Goal: Information Seeking & Learning: Understand process/instructions

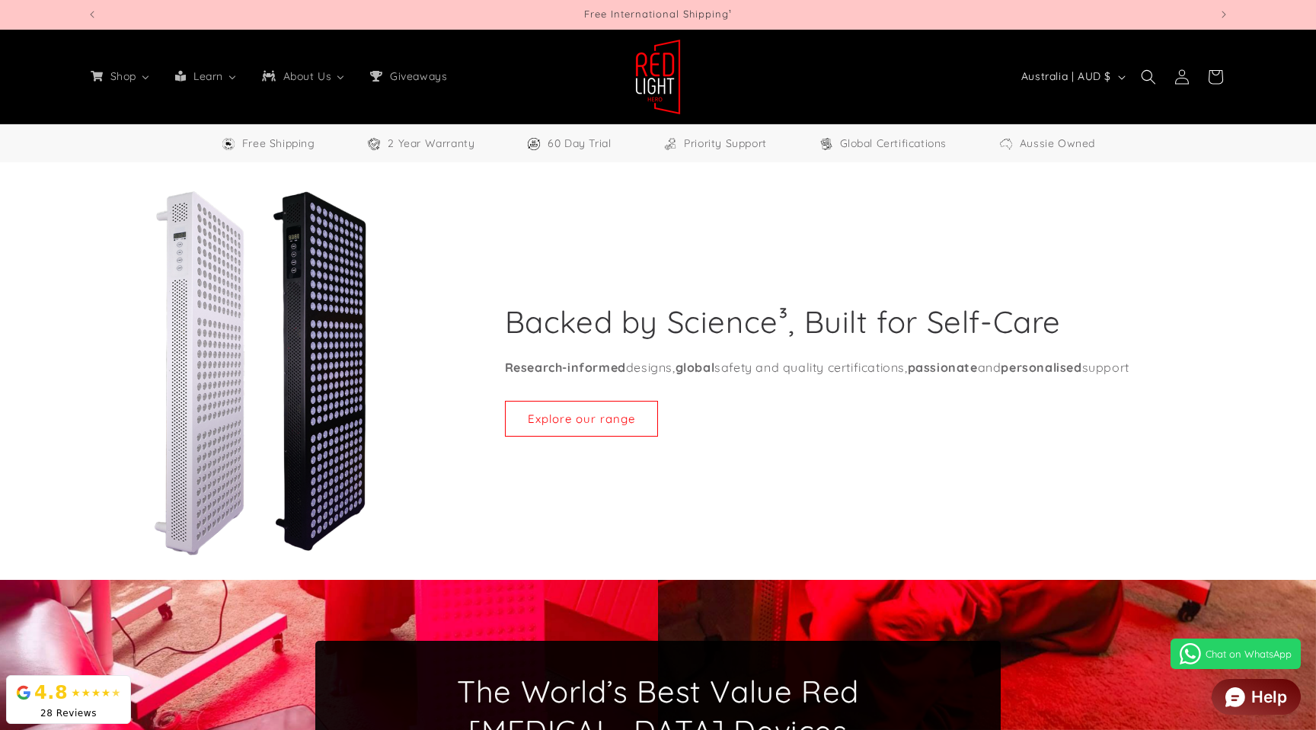
select select "**"
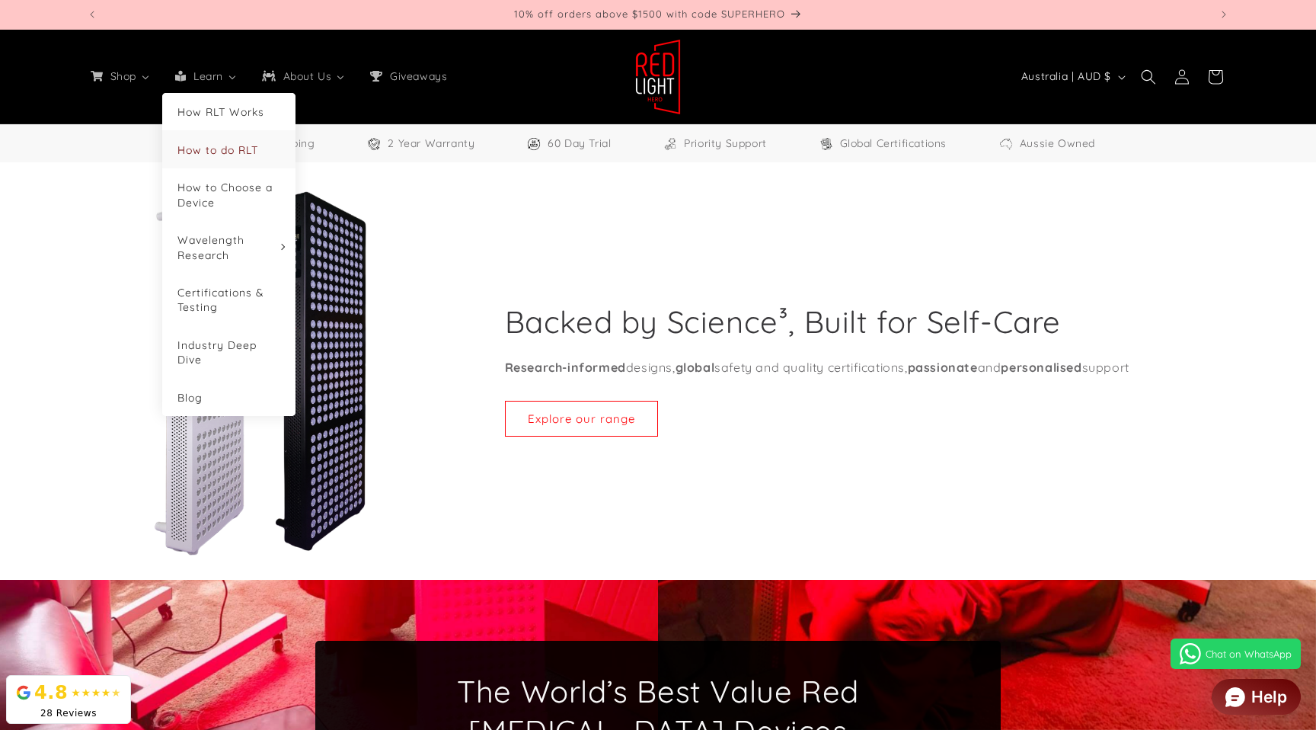
click at [204, 139] on li "How to do RLT" at bounding box center [228, 148] width 133 height 37
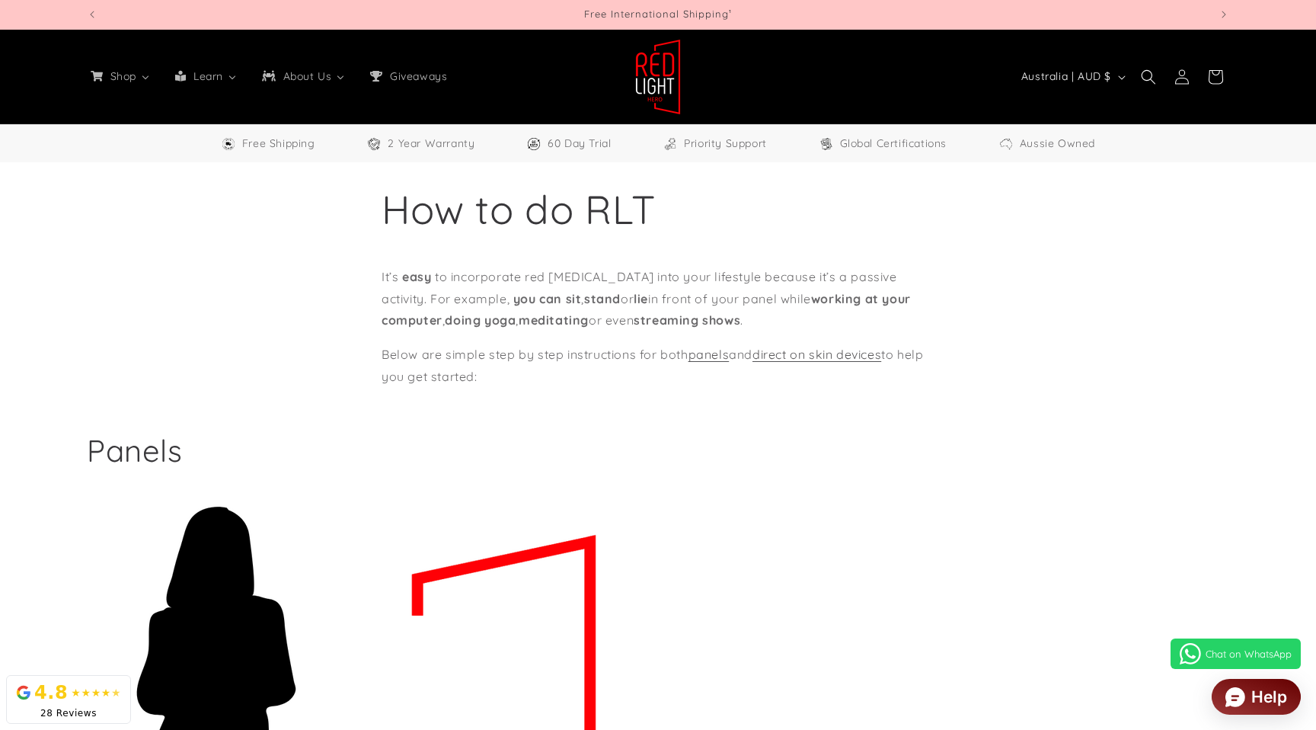
select select "**"
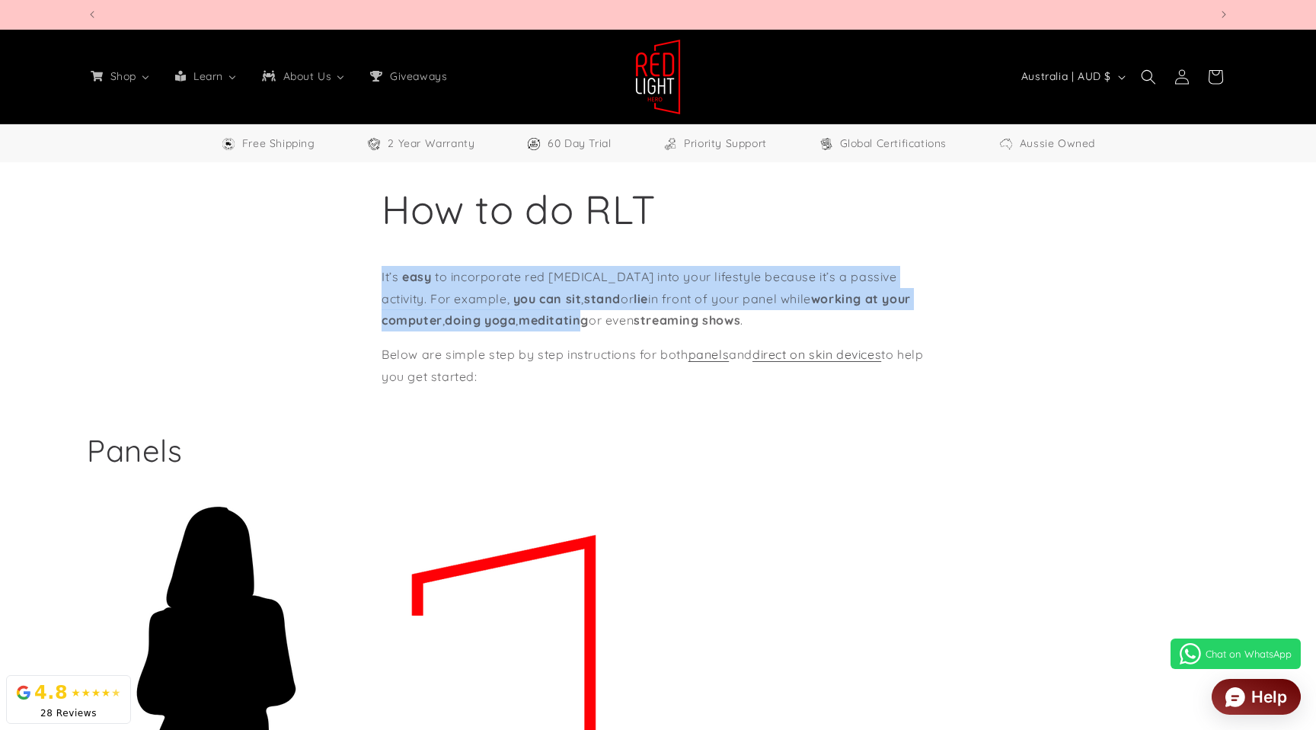
scroll to position [0, 1122]
drag, startPoint x: 374, startPoint y: 273, endPoint x: 636, endPoint y: 374, distance: 280.6
click at [636, 374] on section "How to do RLT It’s easy to incorporate red [MEDICAL_DATA] into your lifestyle b…" at bounding box center [658, 274] width 1316 height 225
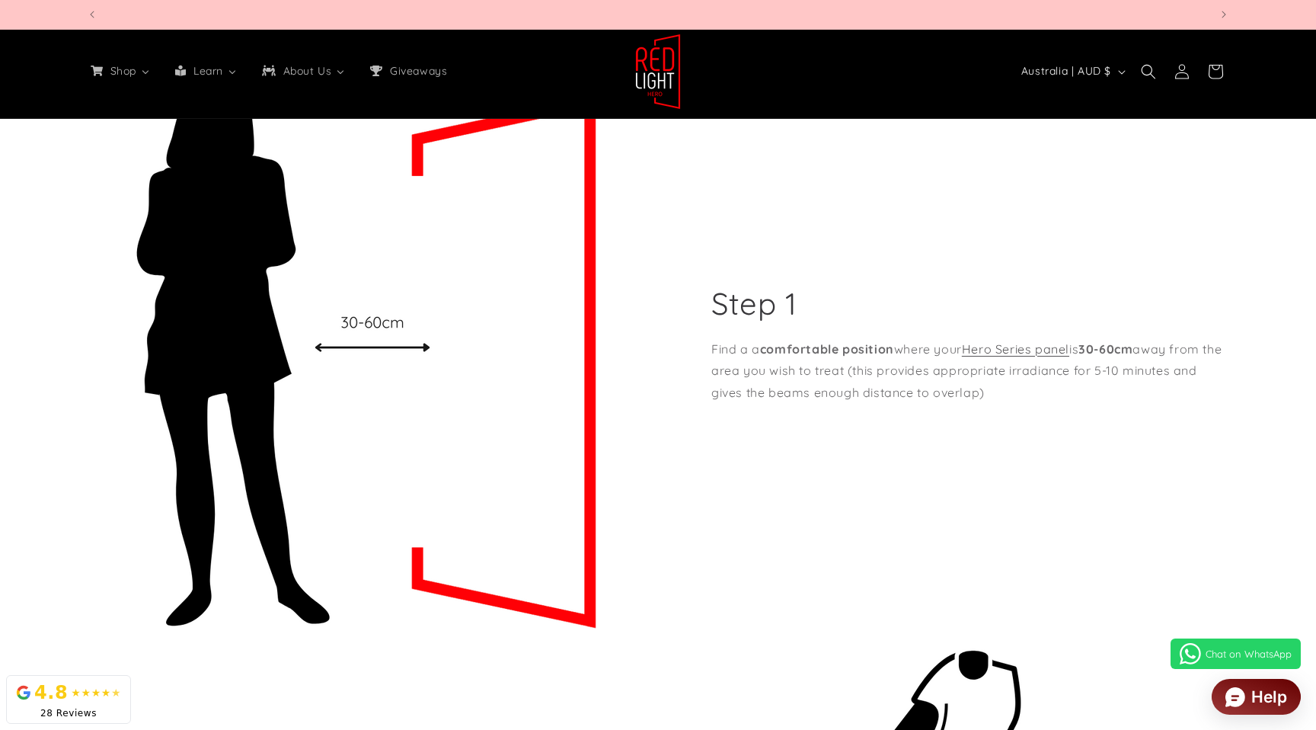
scroll to position [0, 2245]
drag, startPoint x: 1001, startPoint y: 397, endPoint x: 876, endPoint y: 209, distance: 225.8
click at [707, 300] on div "Step 1 Find a a comfortable position where your Hero Series panel is 30-60cm aw…" at bounding box center [943, 347] width 571 height 573
click at [877, 208] on div "Step 1 Find a a comfortable position where your Hero Series panel is 30-60cm aw…" at bounding box center [943, 347] width 571 height 573
click at [1084, 228] on div "Step 1 Find a a comfortable position where your Hero Series panel is 30-60cm aw…" at bounding box center [943, 347] width 571 height 573
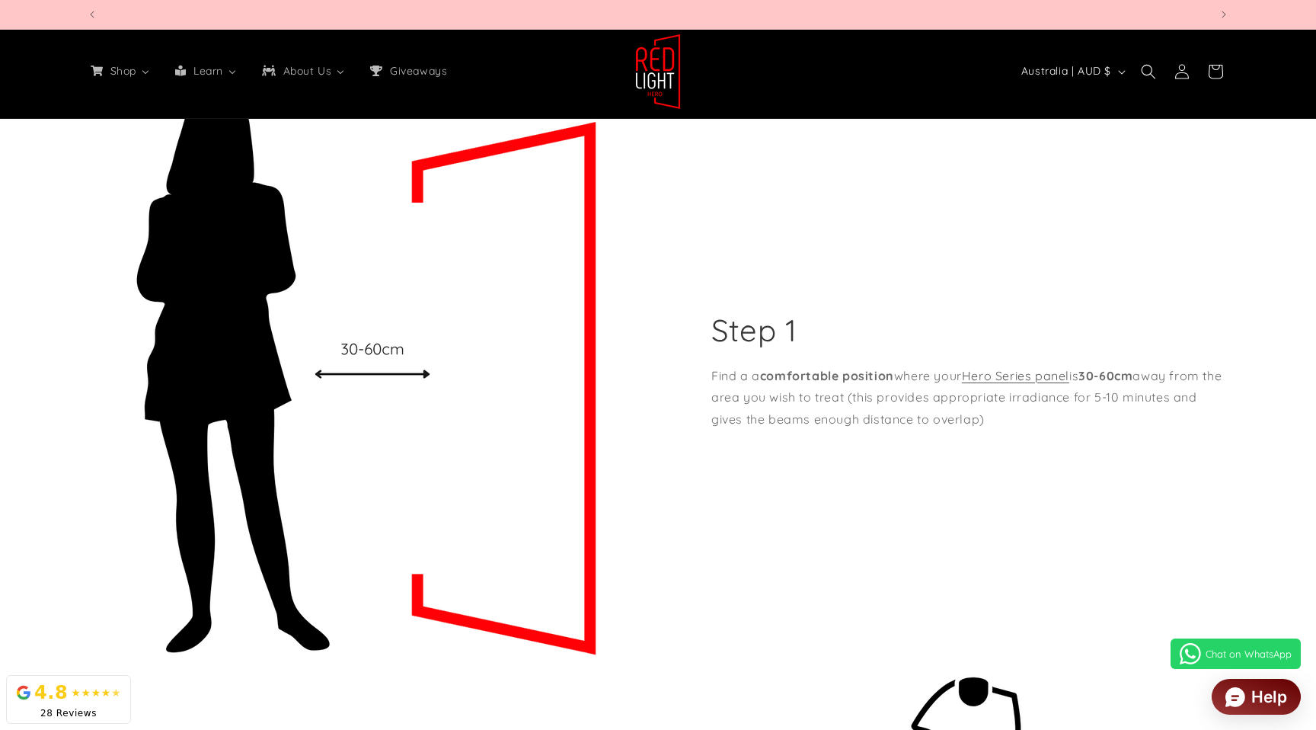
scroll to position [0, 4490]
drag, startPoint x: 825, startPoint y: 406, endPoint x: 712, endPoint y: 372, distance: 117.8
click at [712, 372] on p "Find a a comfortable position where your Hero Series panel is 30-60cm away from…" at bounding box center [970, 397] width 518 height 65
copy p "Find a a comfortable position where your Hero Series panel is 30-60cm away from…"
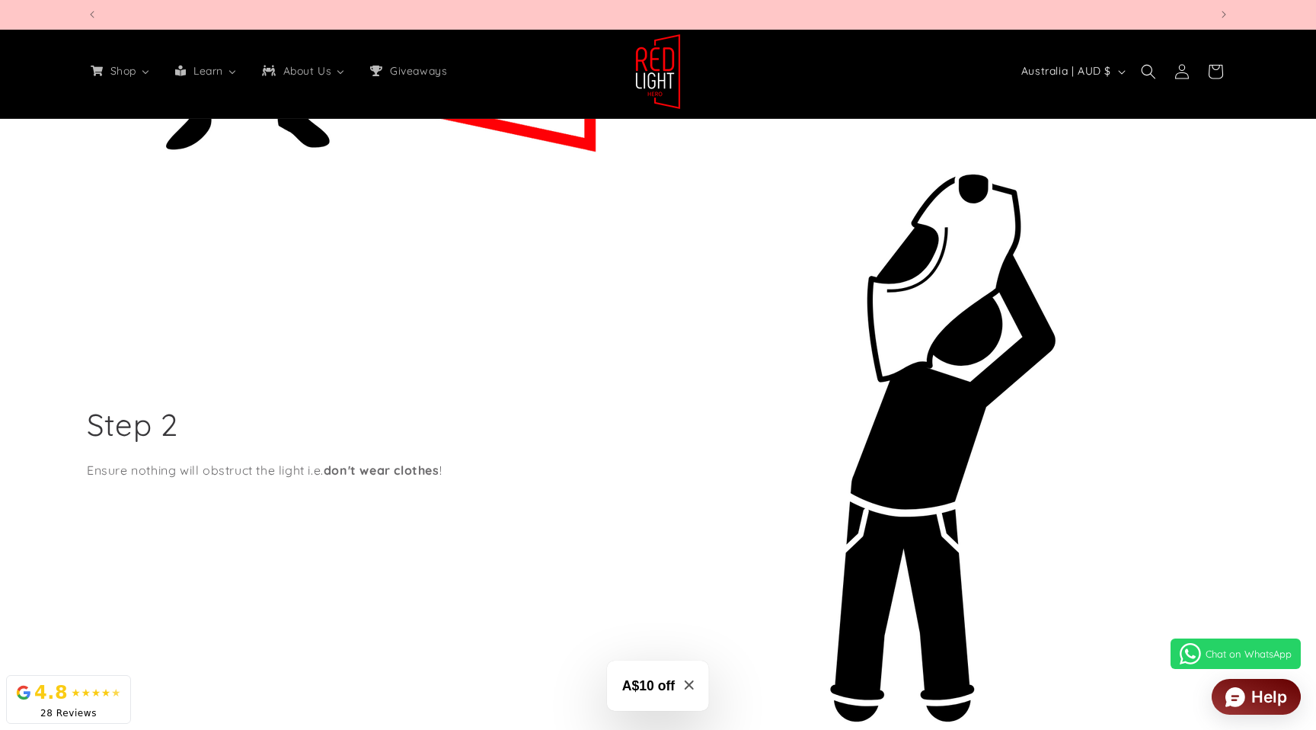
scroll to position [0, 1122]
drag, startPoint x: 489, startPoint y: 466, endPoint x: 106, endPoint y: 459, distance: 383.1
copy p "Ensure nothing will obstruct the light i.e. don't wear clothes !"
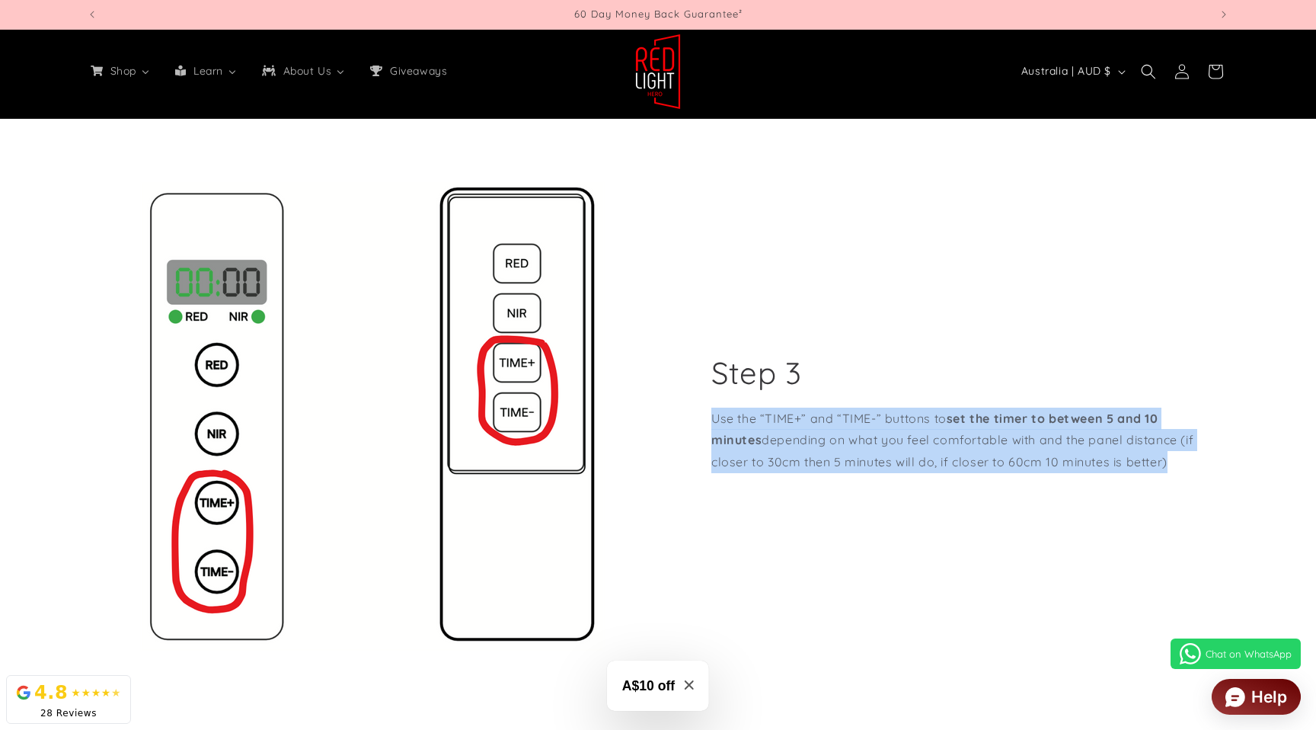
drag, startPoint x: 1020, startPoint y: 460, endPoint x: 711, endPoint y: 418, distance: 312.0
click at [711, 418] on p "Use the “TIME+” and “TIME-” buttons to set the timer to between 5 and 10 minute…" at bounding box center [970, 439] width 518 height 65
copy p "Use the “TIME+” and “TIME-” buttons to set the timer to between 5 and 10 minute…"
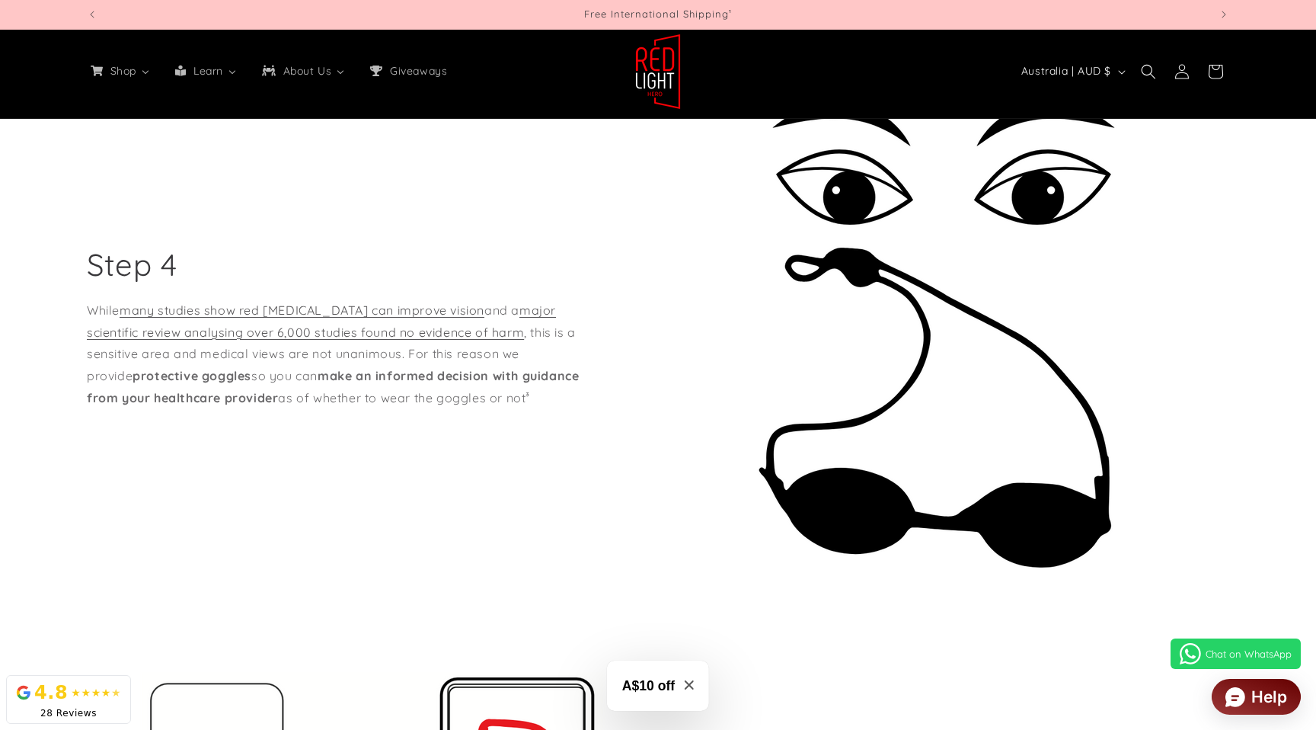
scroll to position [0, 4490]
click at [528, 410] on div "Step 4 While many studies show red [MEDICAL_DATA] can improve vision and a majo…" at bounding box center [372, 330] width 571 height 573
drag, startPoint x: 487, startPoint y: 410, endPoint x: 33, endPoint y: 313, distance: 464.9
click at [33, 313] on div "Step 1 Find a a comfortable position where your Hero Series panel is 30-60cm aw…" at bounding box center [658, 56] width 1316 height 3478
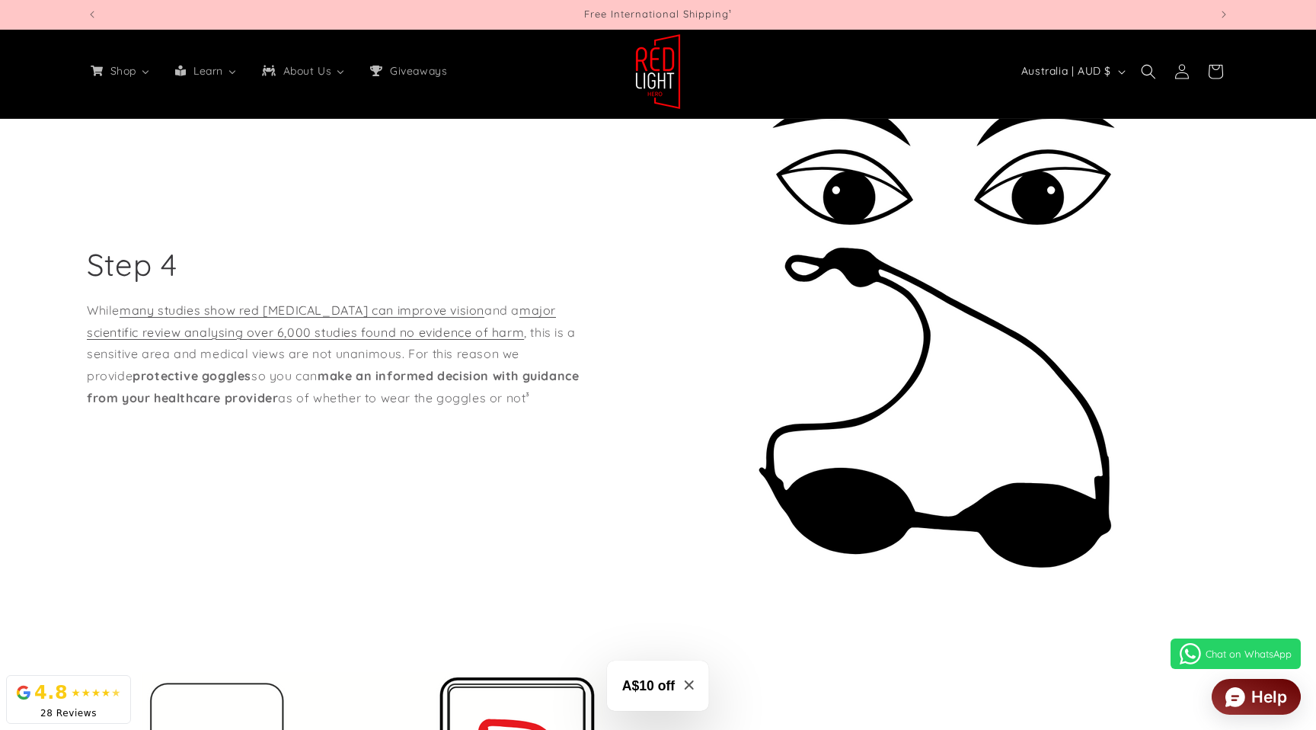
copy p "While many studies show red [MEDICAL_DATA] can improve vision and a major scien…"
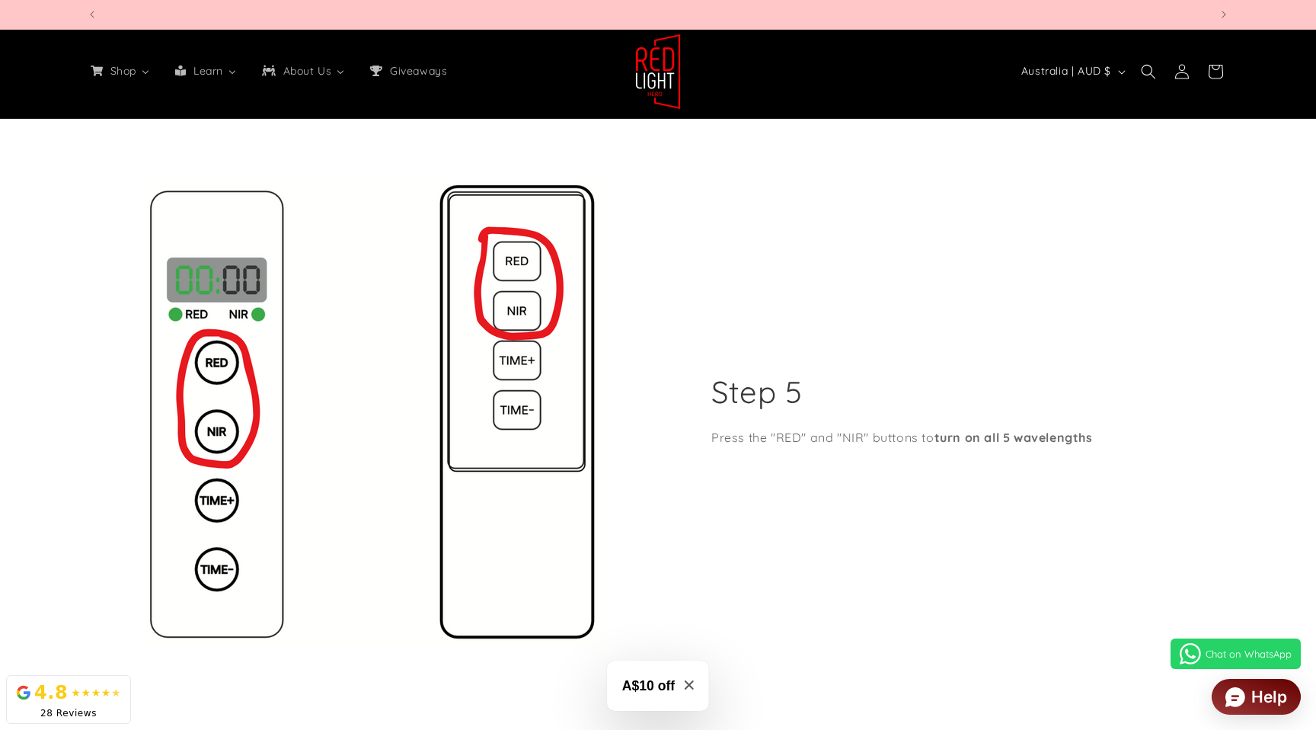
scroll to position [0, 1122]
click at [1119, 436] on div "Step 5 Press the "RED" and "NIR" buttons to turn on all 5 wavelengths" at bounding box center [943, 414] width 571 height 573
drag, startPoint x: 1114, startPoint y: 442, endPoint x: 714, endPoint y: 436, distance: 400.6
click at [714, 436] on div "Step 5 Press the "RED" and "NIR" buttons to turn on all 5 wavelengths" at bounding box center [943, 413] width 571 height 573
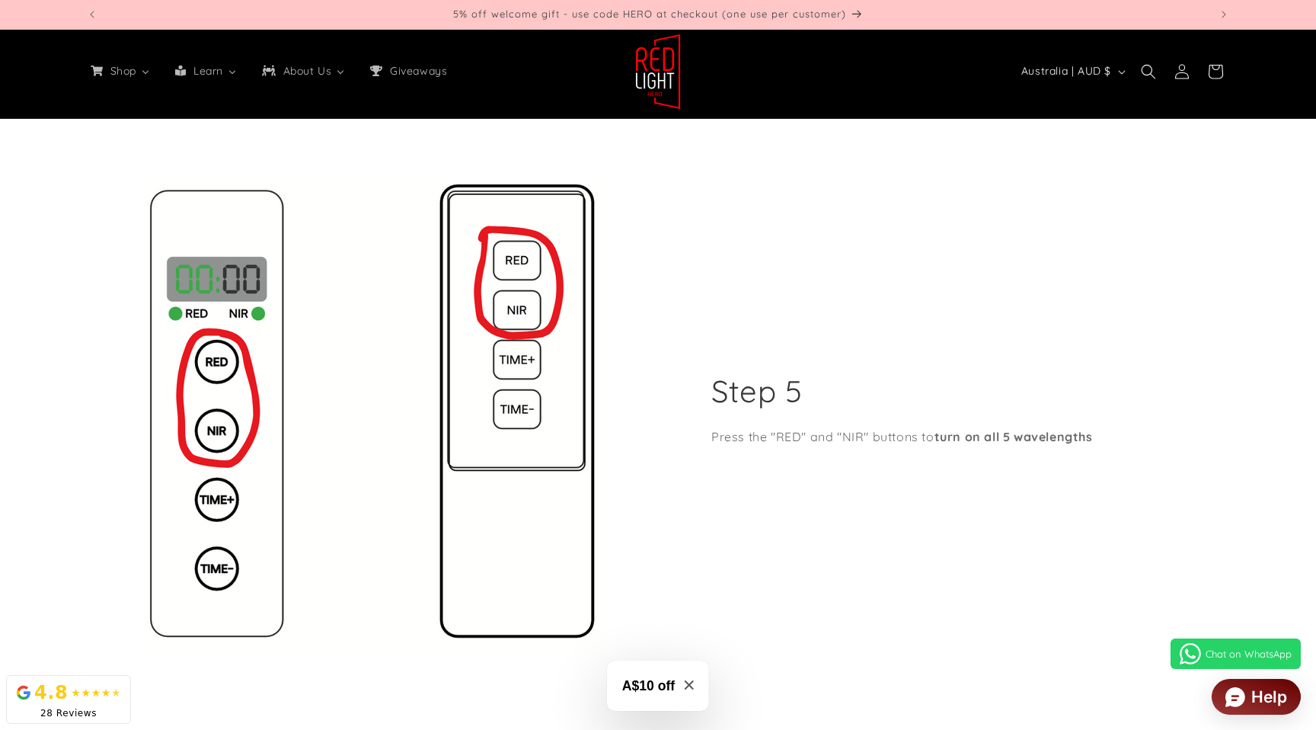
copy p "Press the "RED" and "NIR" buttons to turn on all 5 wavelengths"
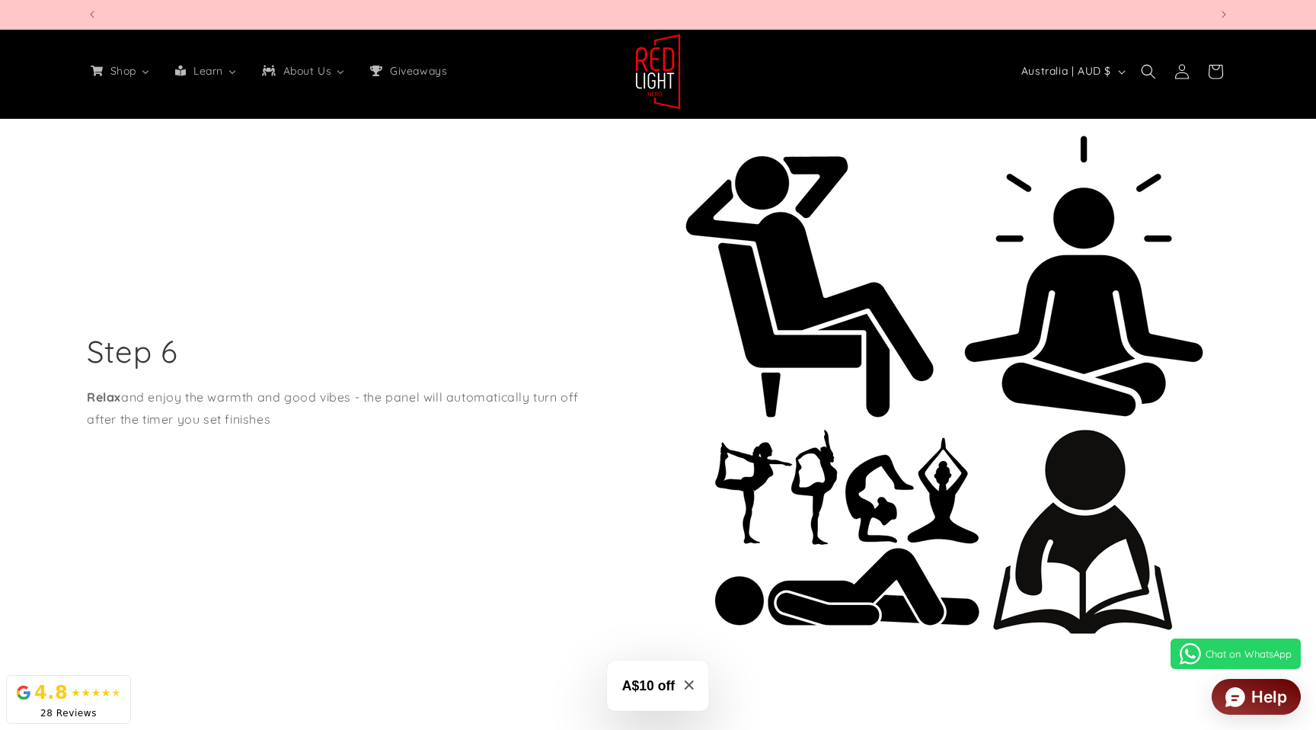
scroll to position [0, 1122]
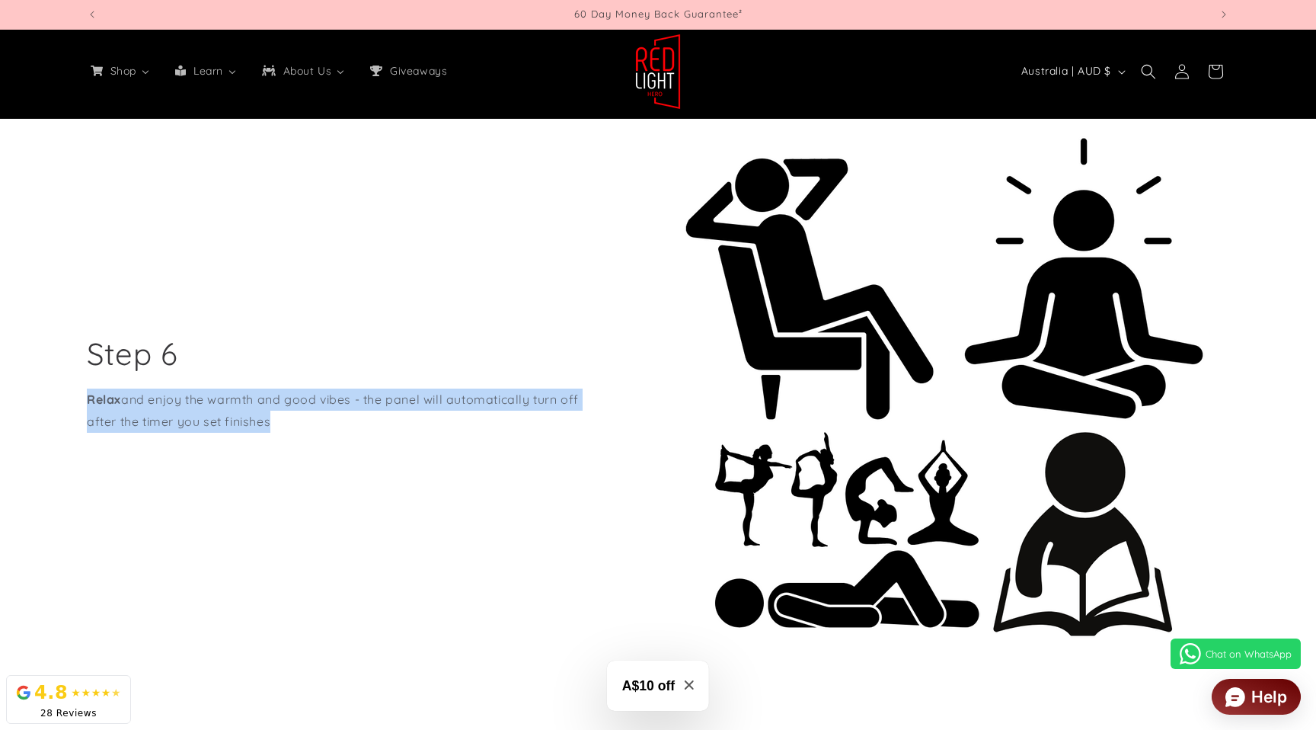
drag, startPoint x: 295, startPoint y: 420, endPoint x: 36, endPoint y: 392, distance: 261.1
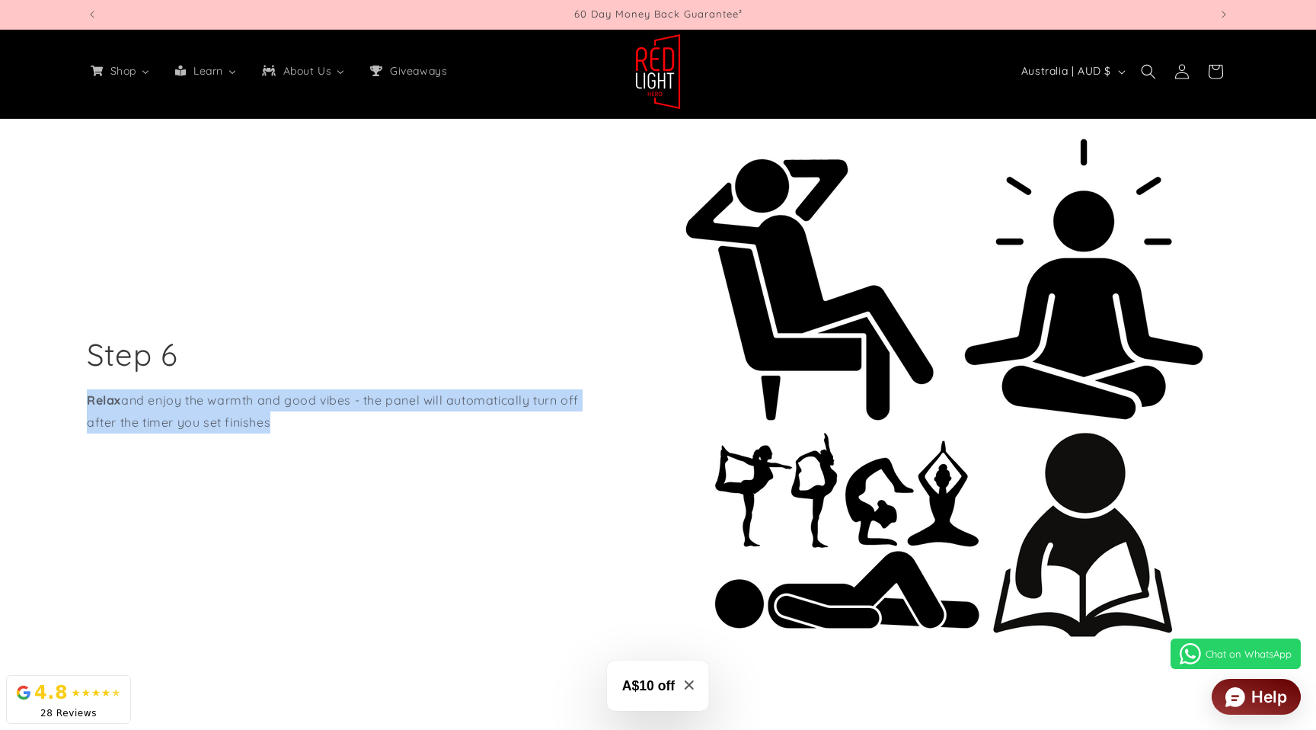
copy p "Relax and enjoy the warmth and good vibes - the panel will automatically turn o…"
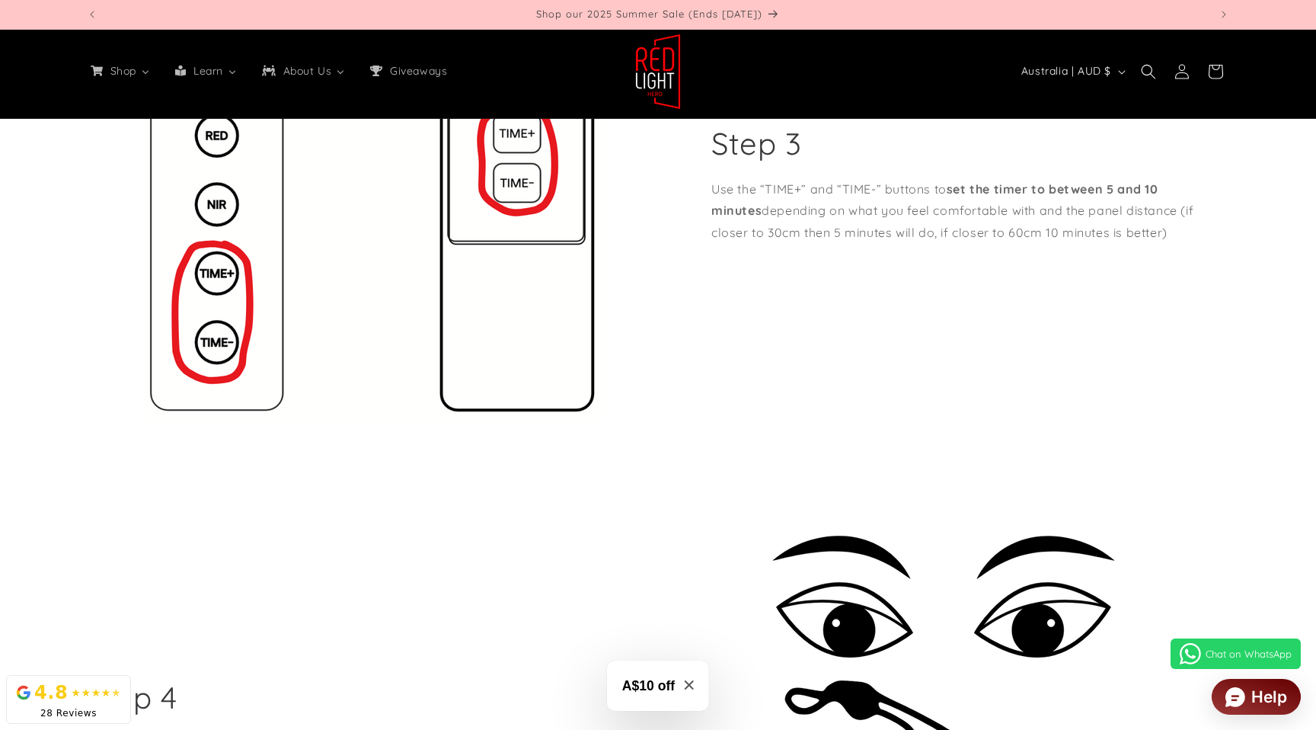
scroll to position [1587, 0]
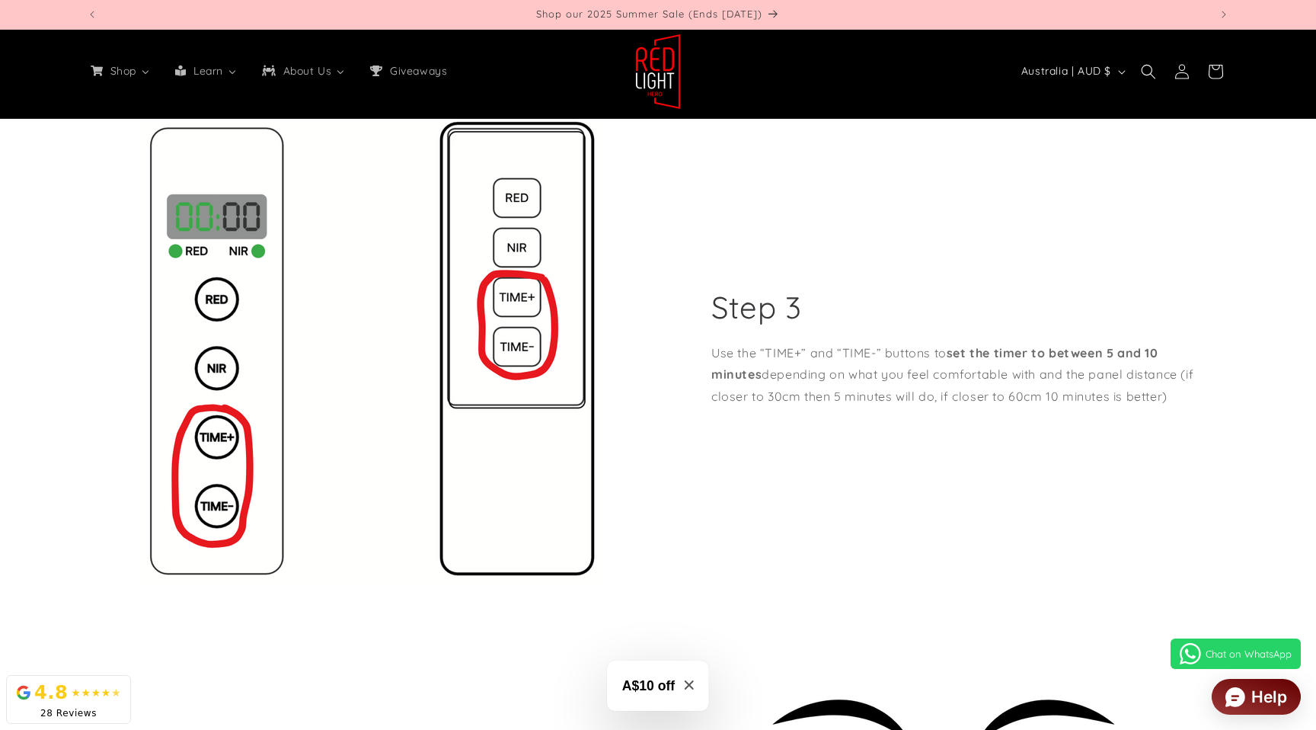
click at [1096, 363] on p "Use the “TIME+” and “TIME-” buttons to set the timer to between 5 and 10 minute…" at bounding box center [970, 374] width 518 height 65
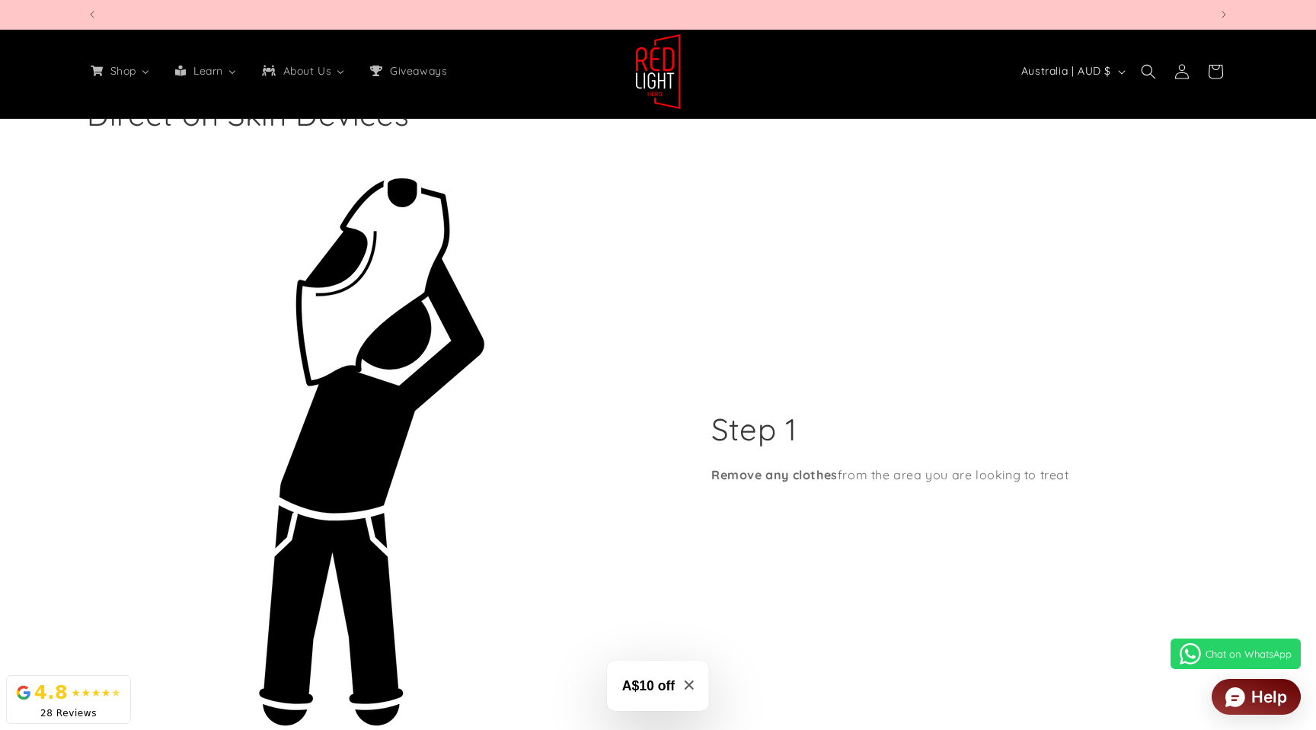
scroll to position [0, 1122]
drag, startPoint x: 1032, startPoint y: 477, endPoint x: 842, endPoint y: 458, distance: 190.6
click at [715, 471] on div "Step 1 Remove any clothes from the area you are looking to treat" at bounding box center [943, 450] width 571 height 573
copy p "Remove any clothes from the area you are looking to treat"
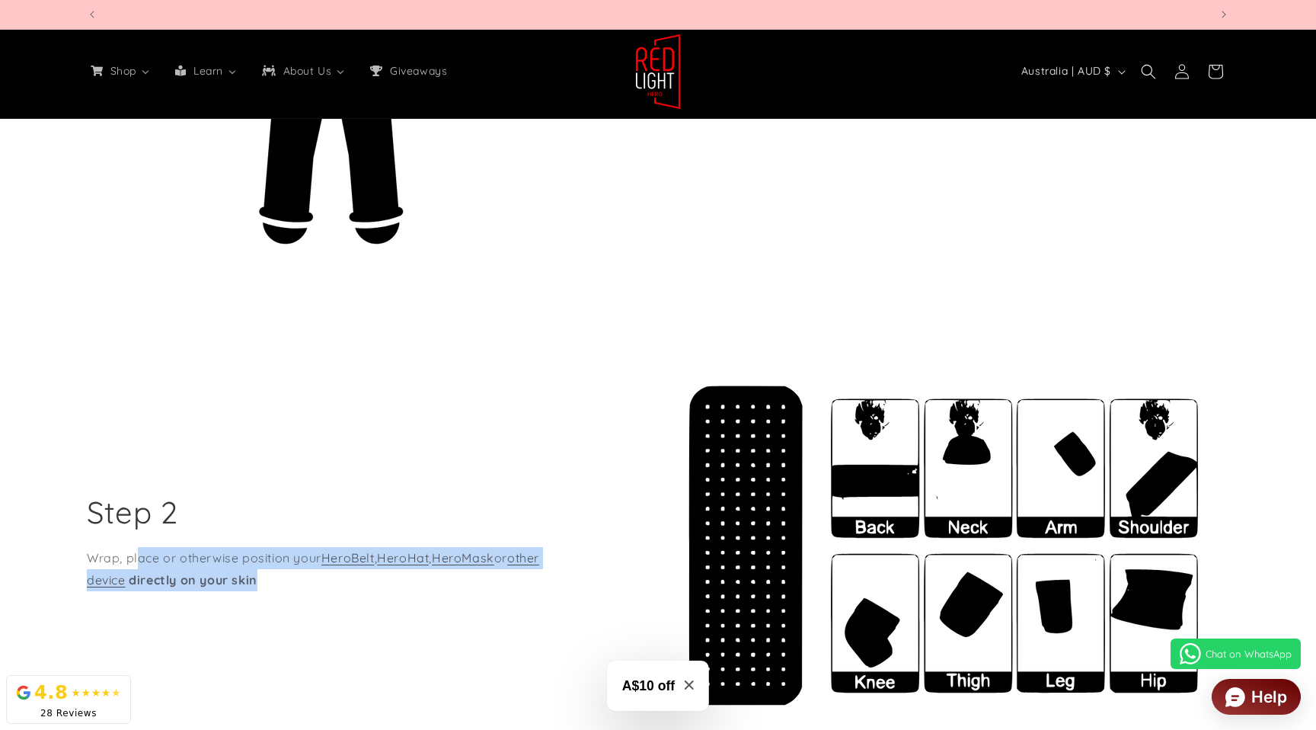
scroll to position [0, 0]
drag, startPoint x: 279, startPoint y: 583, endPoint x: 79, endPoint y: 557, distance: 202.0
copy p "Wrap, place or otherwise position your HeroBelt , HeroHat , HeroMask or other d…"
click at [823, 426] on img at bounding box center [944, 545] width 570 height 571
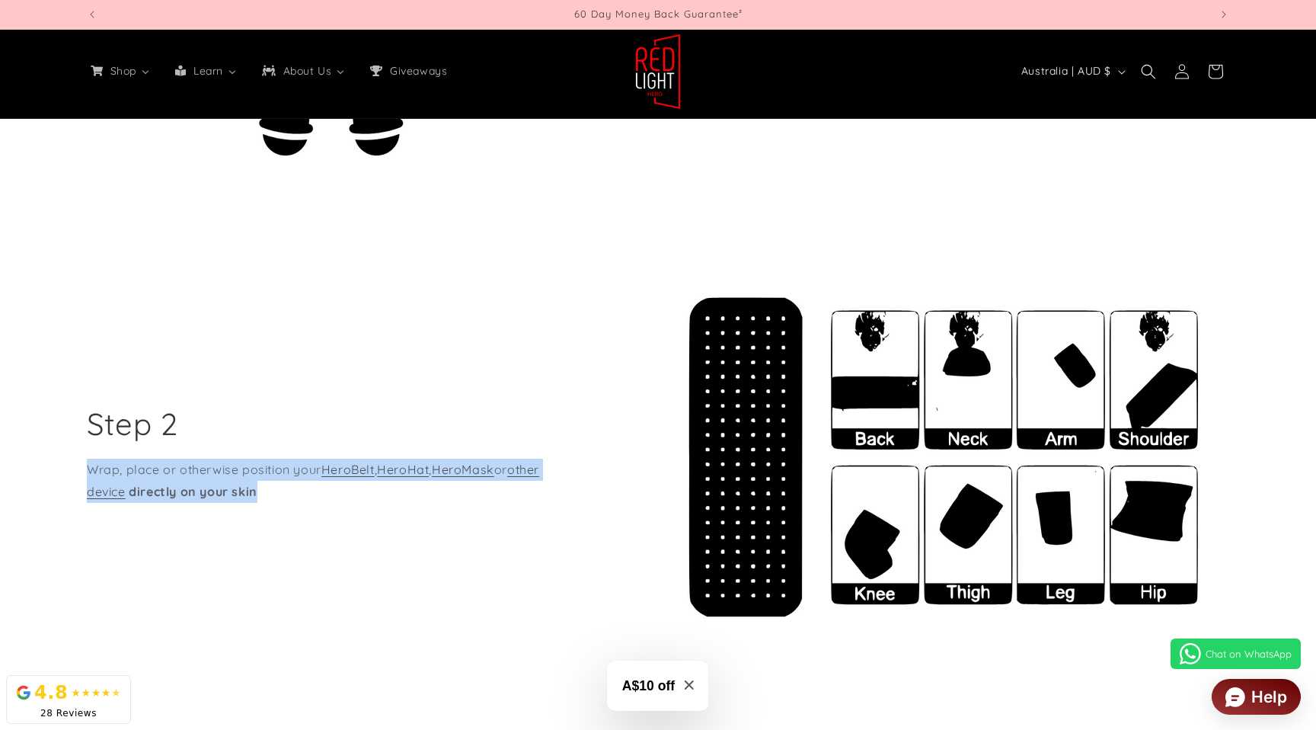
scroll to position [5071, 0]
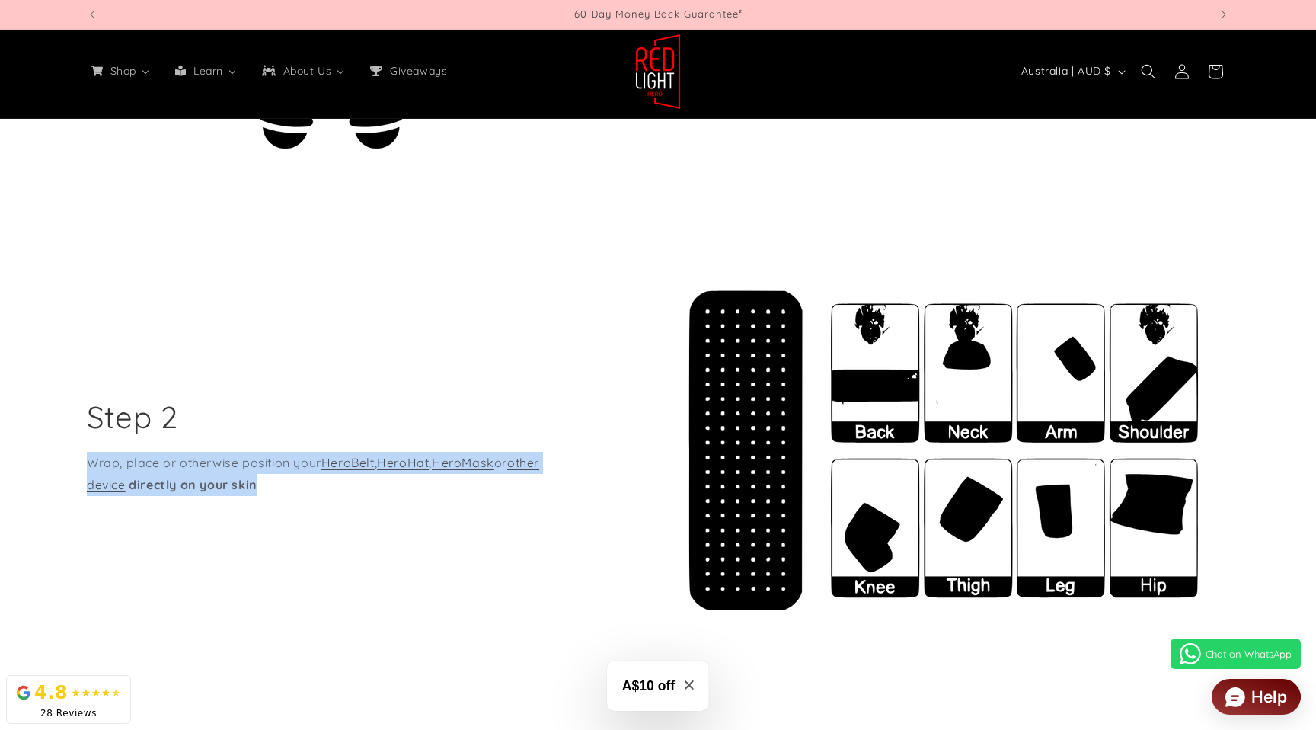
click at [1173, 344] on img at bounding box center [944, 449] width 570 height 571
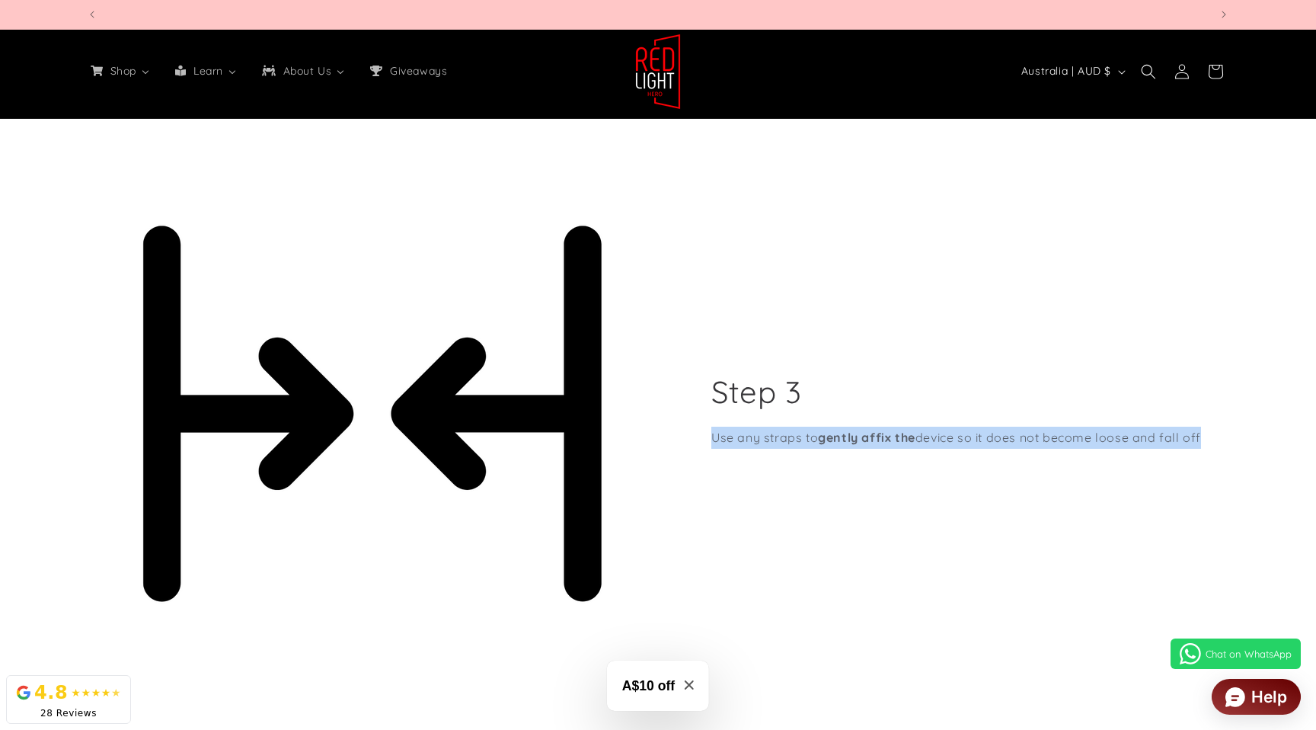
scroll to position [0, 1122]
drag, startPoint x: 705, startPoint y: 442, endPoint x: 952, endPoint y: 409, distance: 249.0
click at [713, 440] on div "Step 3 Use any straps to gently affix the device so it does not become loose an…" at bounding box center [943, 413] width 571 height 573
copy p "Use any straps to gently affix the device so it does not become loose and fall …"
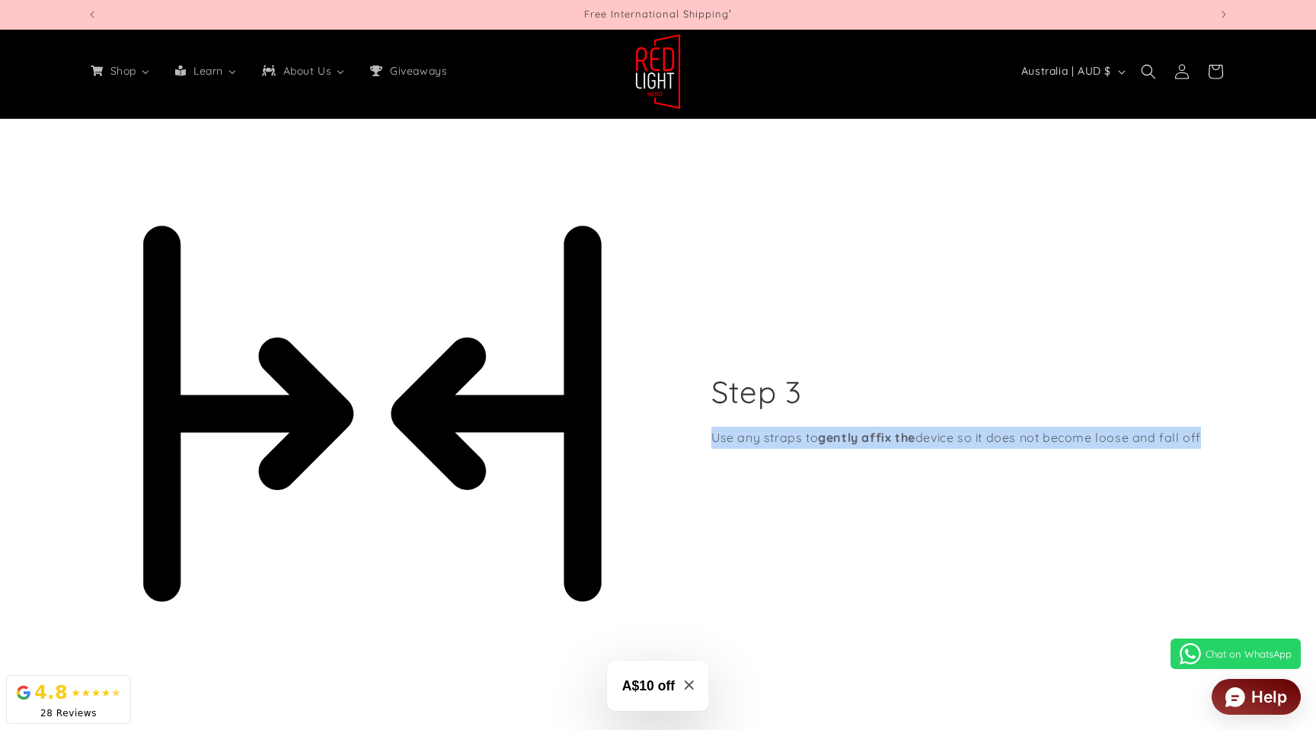
click at [968, 433] on p "Use any straps to gently affix the device so it does not become loose and fall …" at bounding box center [956, 437] width 490 height 22
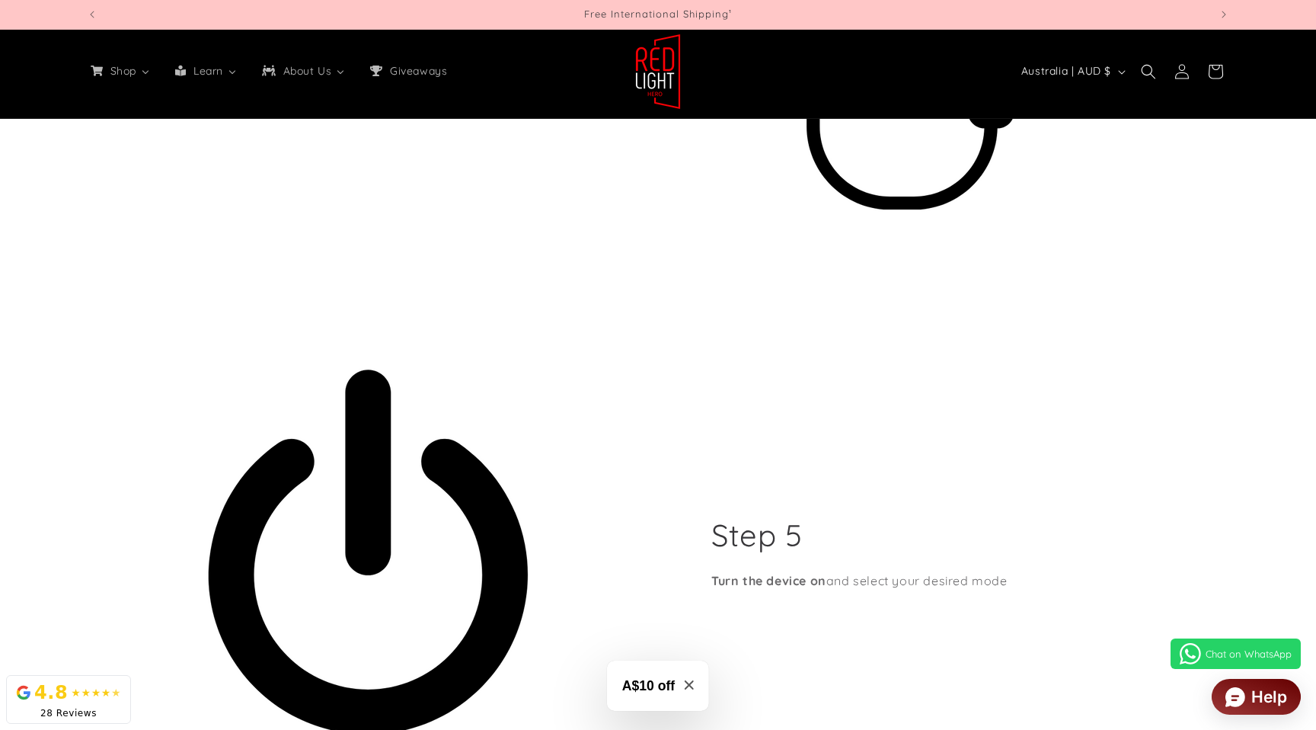
scroll to position [6476, 0]
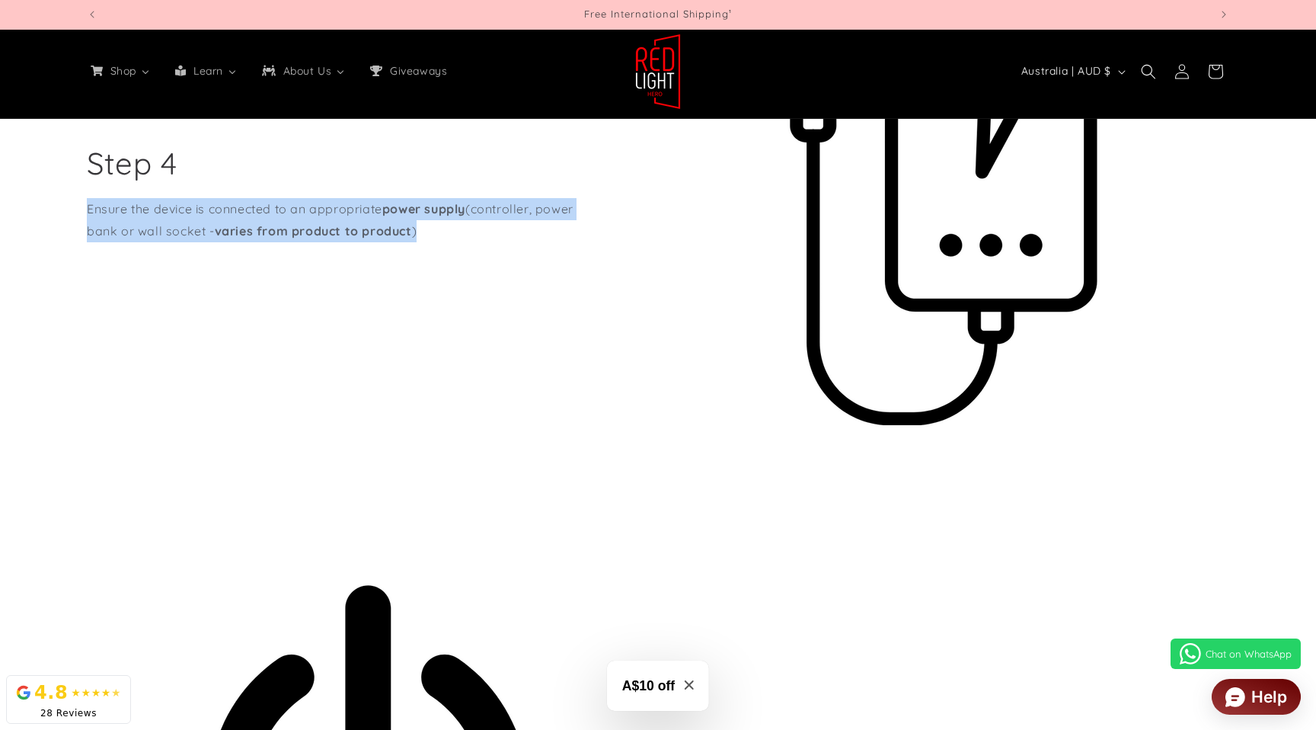
drag, startPoint x: 444, startPoint y: 234, endPoint x: 49, endPoint y: 213, distance: 395.0
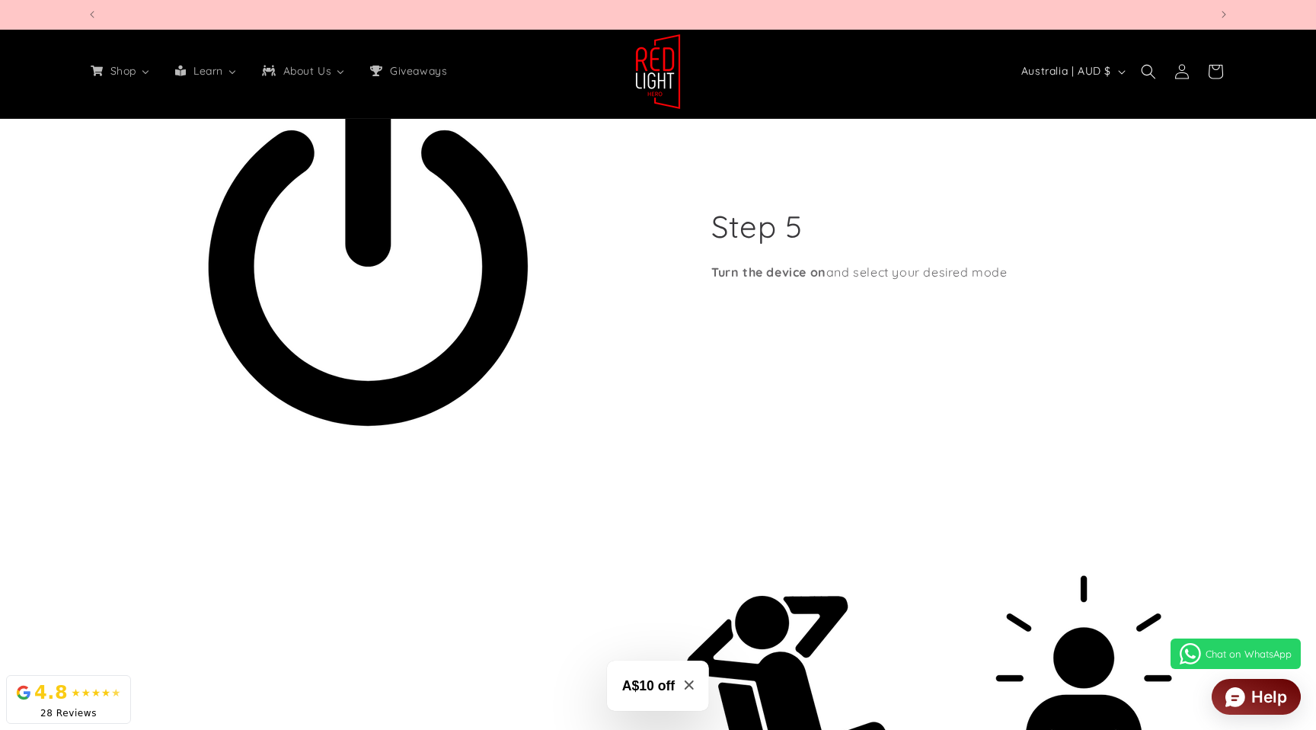
scroll to position [0, 1122]
drag, startPoint x: 1092, startPoint y: 269, endPoint x: 713, endPoint y: 272, distance: 379.2
click at [713, 272] on div "Step 5 Turn the device on and select your desired mode" at bounding box center [943, 248] width 571 height 573
copy p "Turn the device on and select your desired mode"
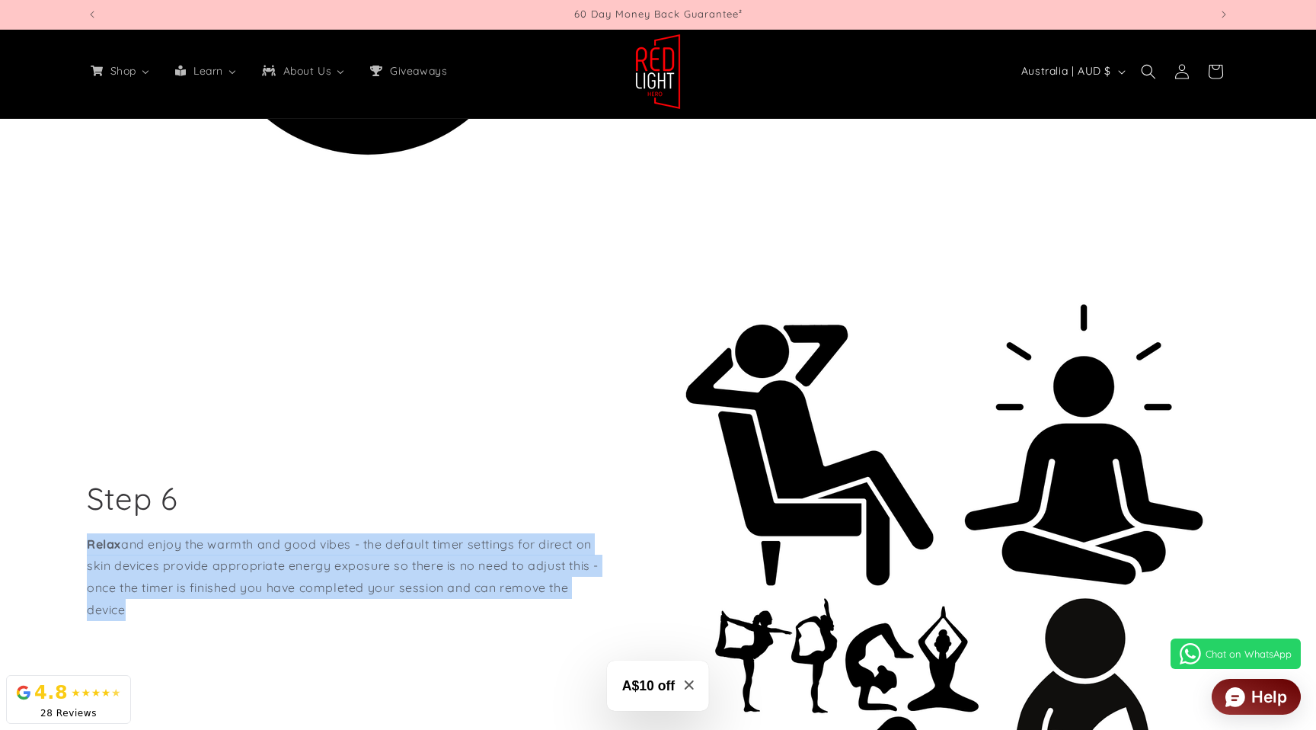
drag, startPoint x: 141, startPoint y: 609, endPoint x: 365, endPoint y: 495, distance: 251.3
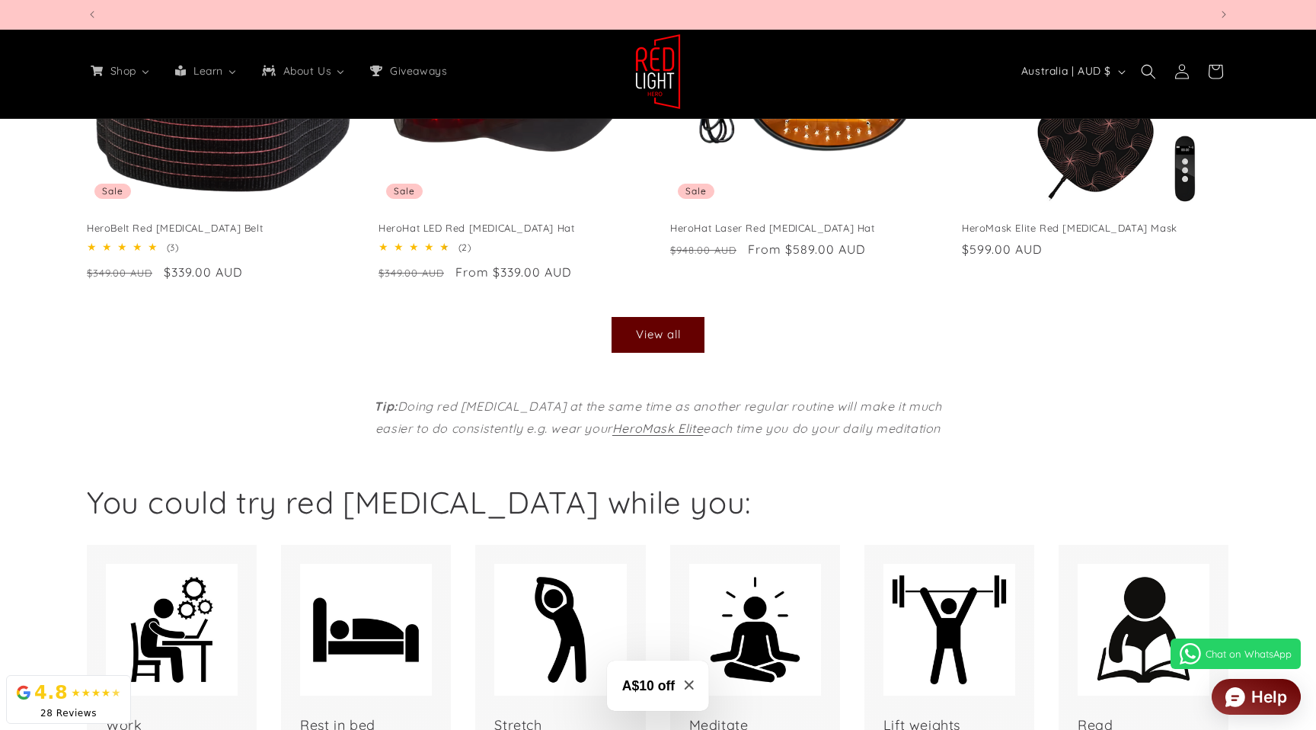
scroll to position [8465, 0]
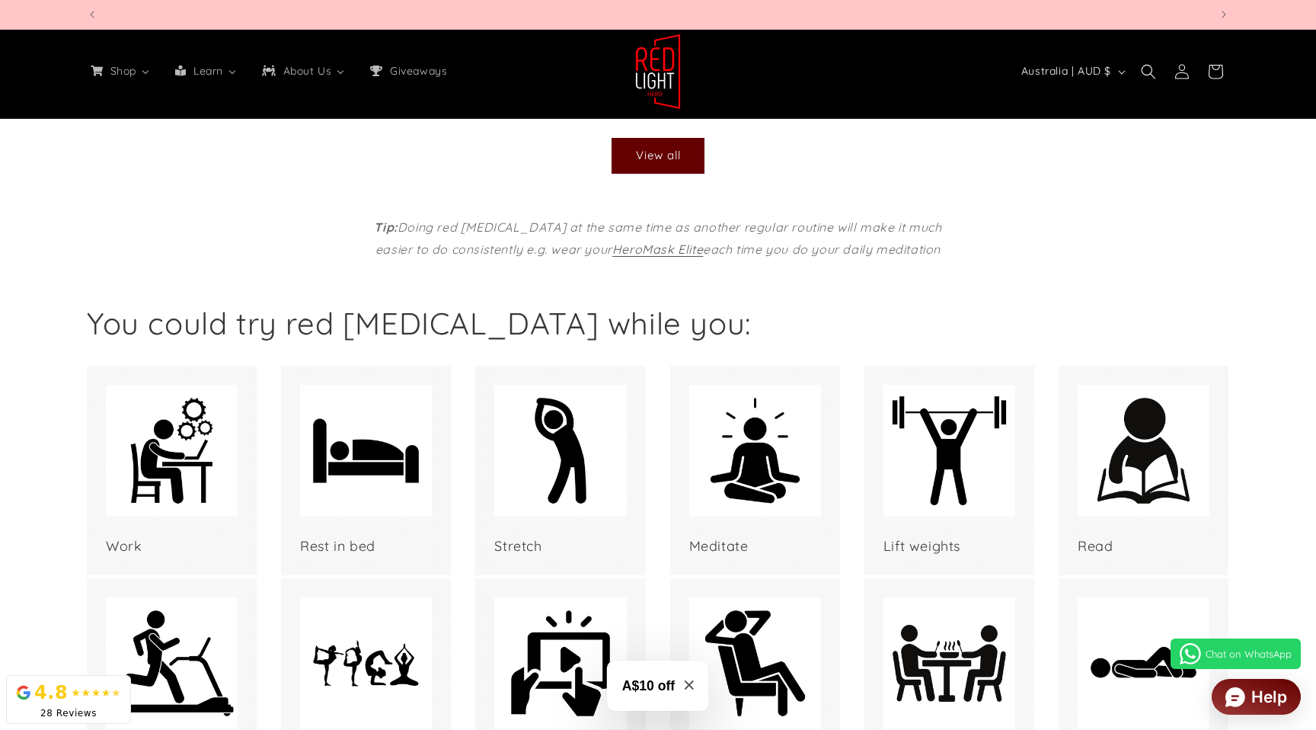
drag, startPoint x: 954, startPoint y: 248, endPoint x: 264, endPoint y: 232, distance: 690.1
click at [264, 232] on div "Tip: Doing red [MEDICAL_DATA] at the same time as another regular routine will …" at bounding box center [658, 238] width 1218 height 44
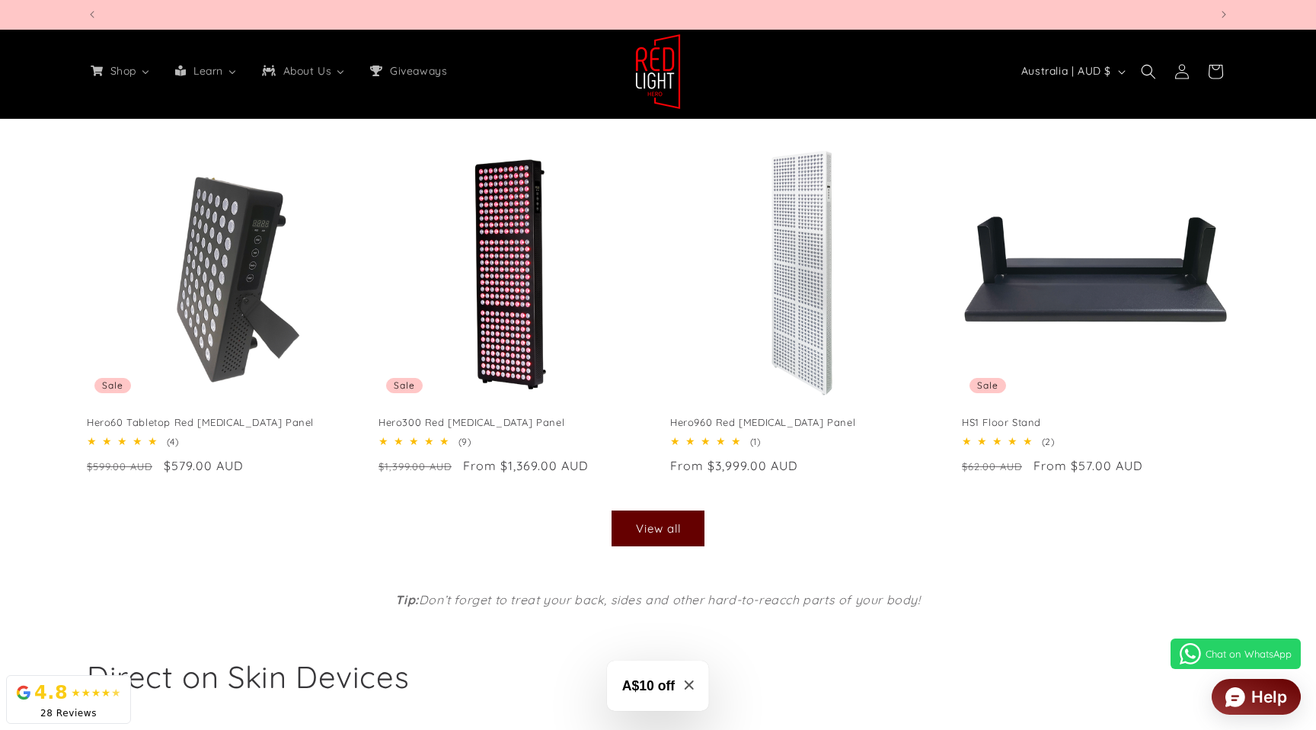
scroll to position [0, 0]
drag, startPoint x: 945, startPoint y: 602, endPoint x: 420, endPoint y: 605, distance: 525.4
click at [420, 605] on p "Tip: Don’t forget to treat your back, sides and other hard-to-reacch parts of y…" at bounding box center [658, 600] width 594 height 22
